Goal: Information Seeking & Learning: Learn about a topic

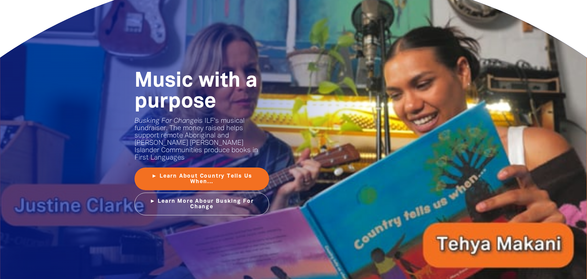
scroll to position [728, 0]
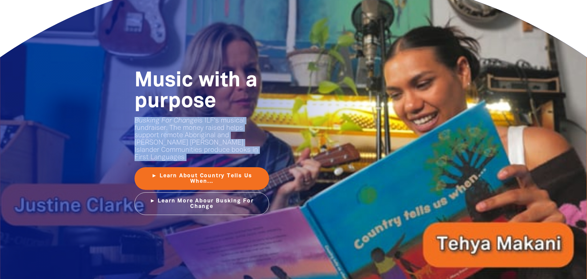
drag, startPoint x: 136, startPoint y: 120, endPoint x: 224, endPoint y: 143, distance: 91.3
click at [228, 151] on p "Busking For Change is ILF's musical fundraiser. The money raised helps support …" at bounding box center [202, 139] width 135 height 44
copy p "Busking For Change is ILF's musical fundraiser. The money raised helps support …"
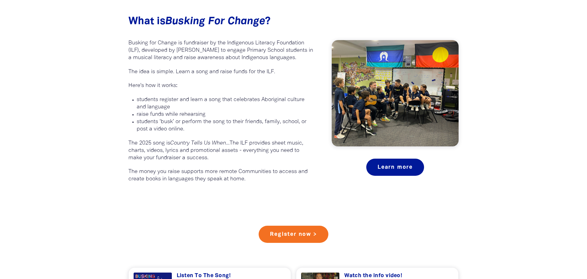
scroll to position [346, 0]
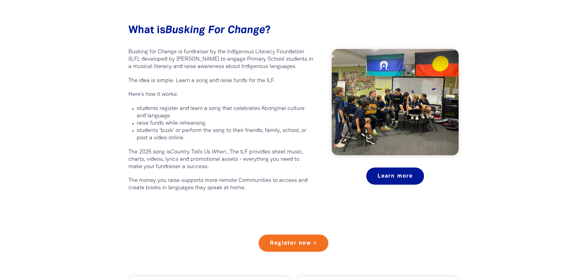
click at [128, 50] on div "What is Busking For Change ?﻿ Busking for Change is fundraiser by the Indigenou…" at bounding box center [220, 104] width 203 height 173
click at [130, 53] on p "Busking for Change is fundraiser by the Indigenous Literacy Foundation (ILF), d…" at bounding box center [220, 59] width 185 height 22
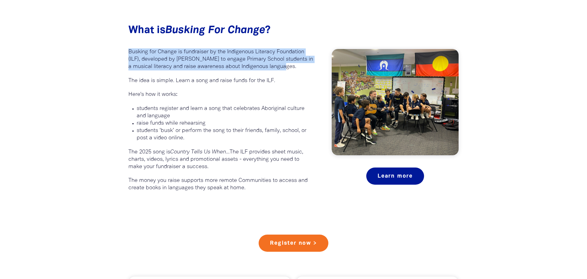
drag, startPoint x: 128, startPoint y: 51, endPoint x: 297, endPoint y: 68, distance: 169.7
click at [297, 69] on p "Busking for Change is fundraiser by the Indigenous Literacy Foundation (ILF), d…" at bounding box center [220, 59] width 185 height 22
copy p "Busking for Change is fundraiser by the Indigenous Literacy Foundation (ILF), d…"
